Goal: Information Seeking & Learning: Check status

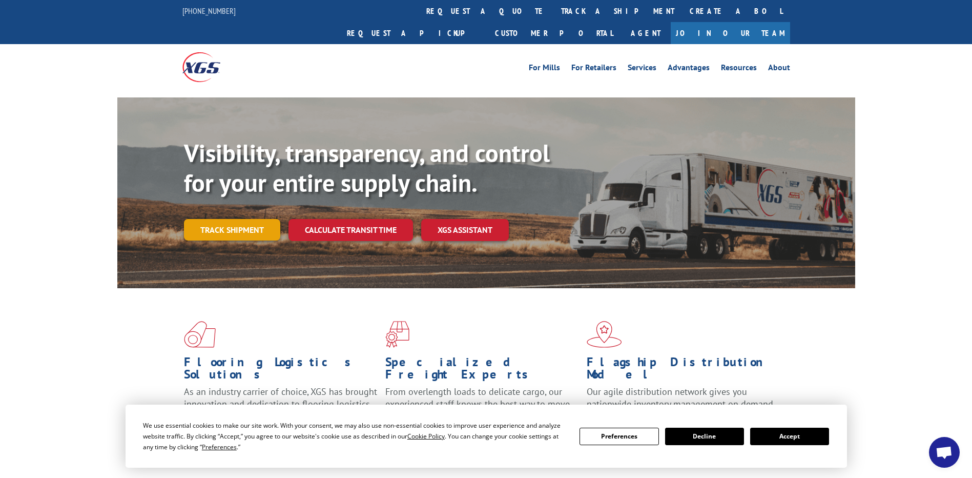
click at [257, 219] on link "Track shipment" at bounding box center [232, 230] width 96 height 22
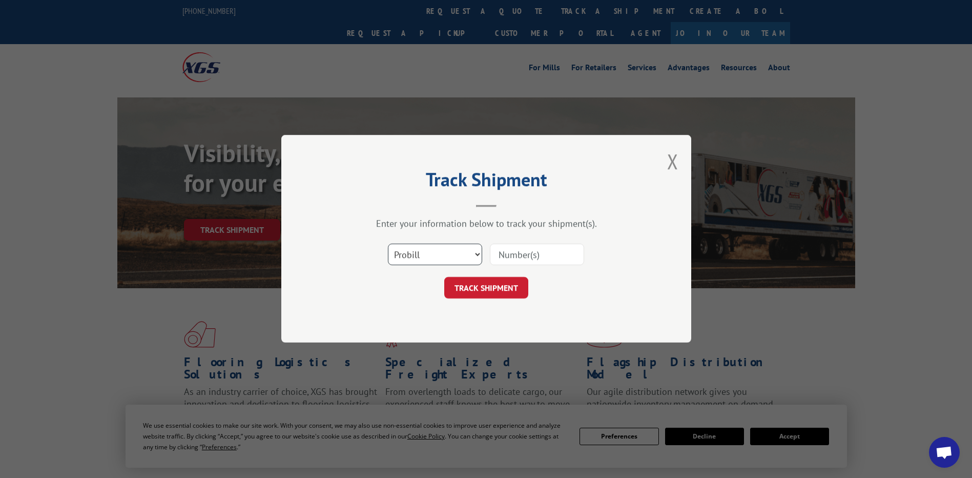
click at [454, 249] on select "Select category... Probill BOL PO" at bounding box center [435, 255] width 94 height 22
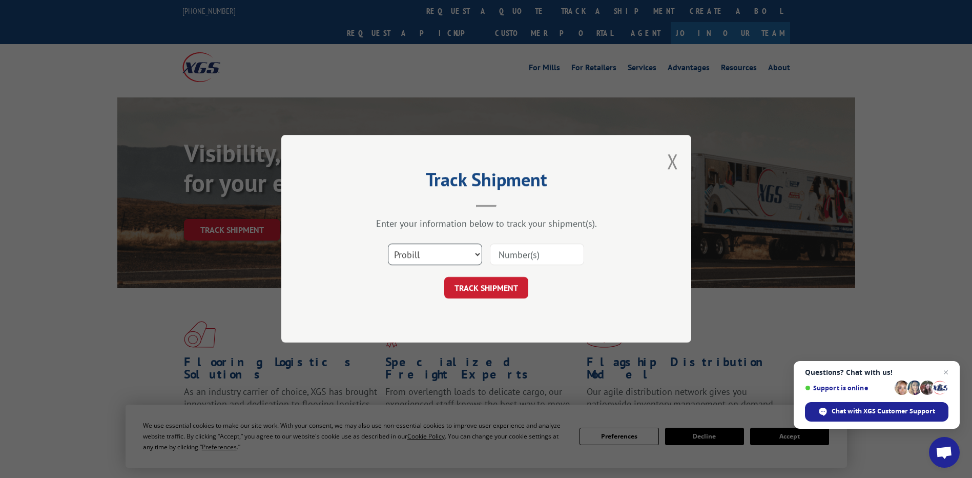
select select "po"
click at [388, 244] on select "Select category... Probill BOL PO" at bounding box center [435, 255] width 94 height 22
drag, startPoint x: 533, startPoint y: 251, endPoint x: 544, endPoint y: 251, distance: 11.8
paste input "65530529"
type input "65530529"
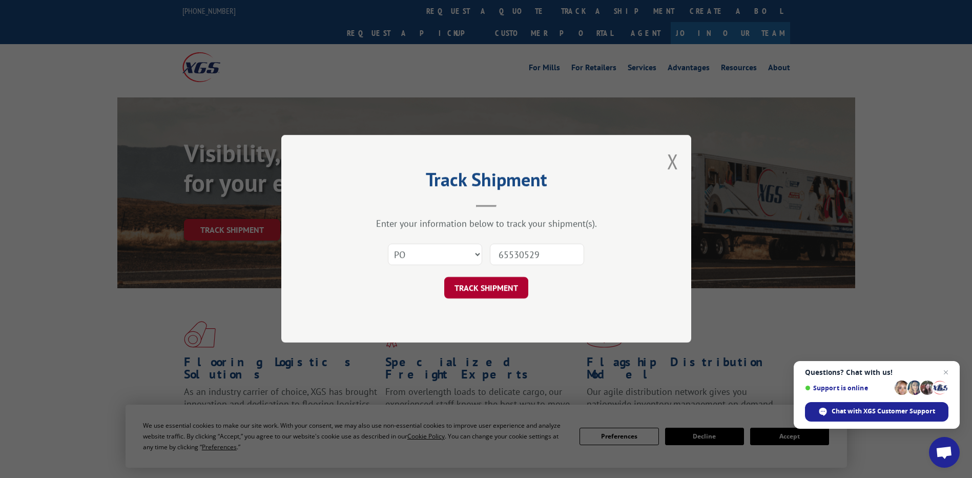
click at [502, 281] on button "TRACK SHIPMENT" at bounding box center [486, 288] width 84 height 22
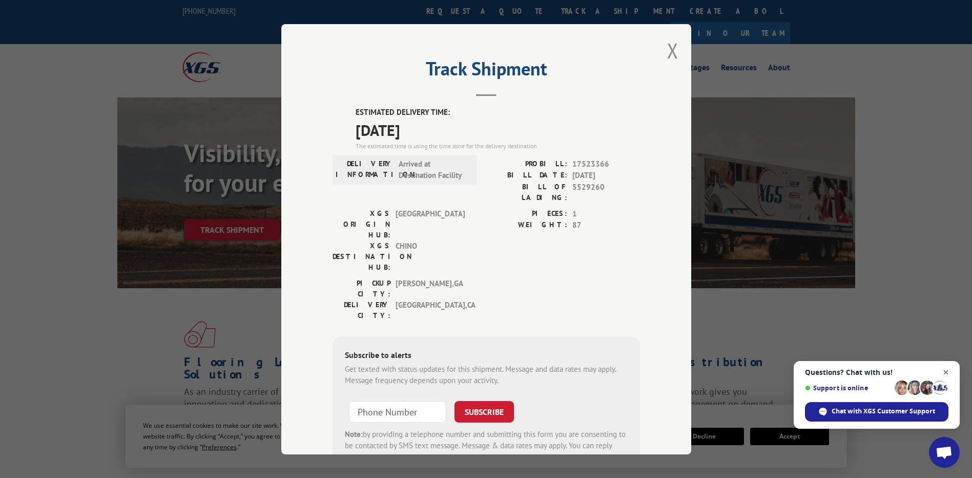
click at [945, 374] on span "Close chat" at bounding box center [946, 372] width 13 height 13
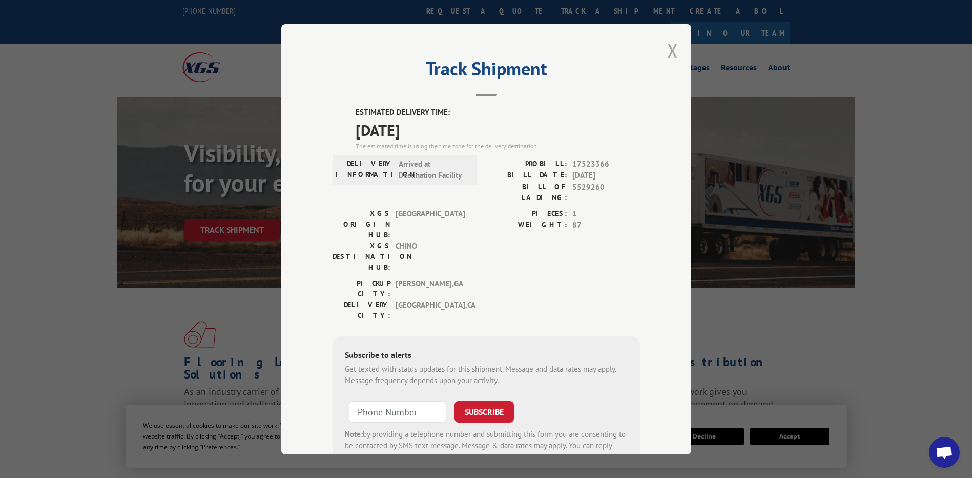
click at [667, 53] on button "Close modal" at bounding box center [672, 50] width 11 height 27
